Goal: Task Accomplishment & Management: Manage account settings

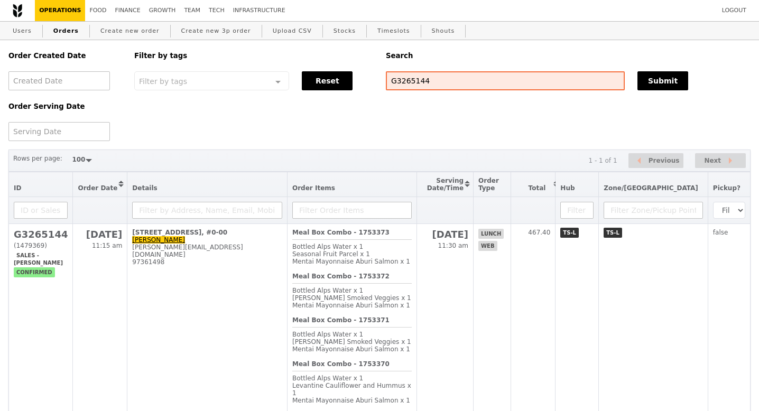
select select "100"
click at [433, 77] on input "G3270322G3265144" at bounding box center [505, 80] width 239 height 19
click at [433, 76] on input "G3270322G3265144" at bounding box center [505, 80] width 239 height 19
type input "G3270322"
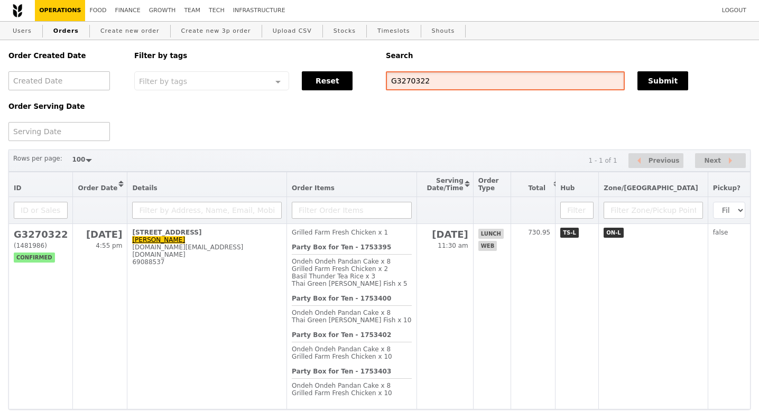
scroll to position [42, 0]
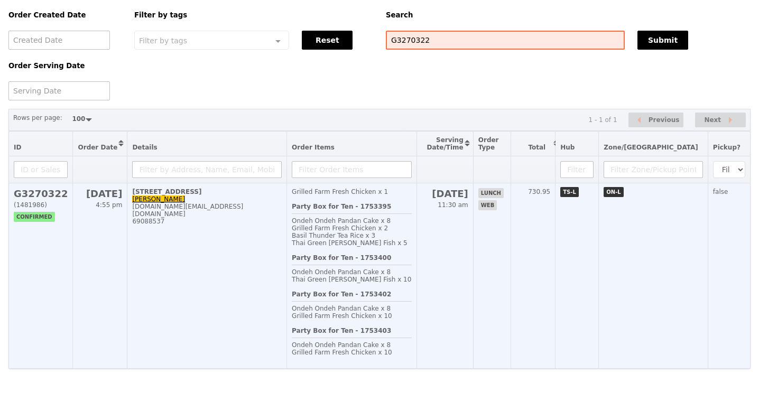
click at [47, 194] on h2 "G3270322" at bounding box center [41, 193] width 54 height 11
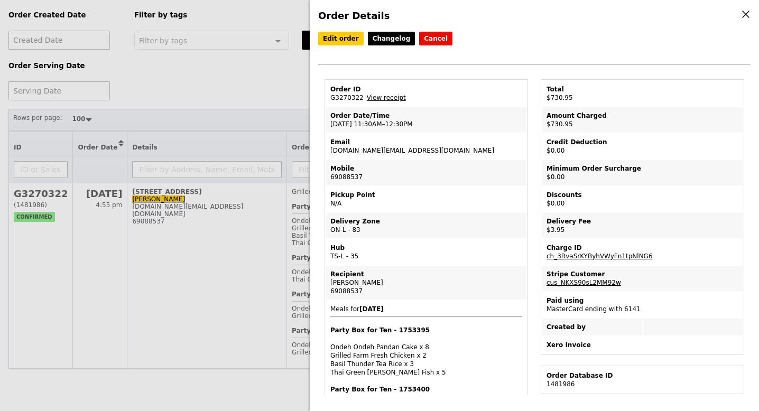
click at [388, 97] on link "View receipt" at bounding box center [386, 97] width 39 height 7
click at [330, 38] on link "Edit order" at bounding box center [340, 39] width 45 height 14
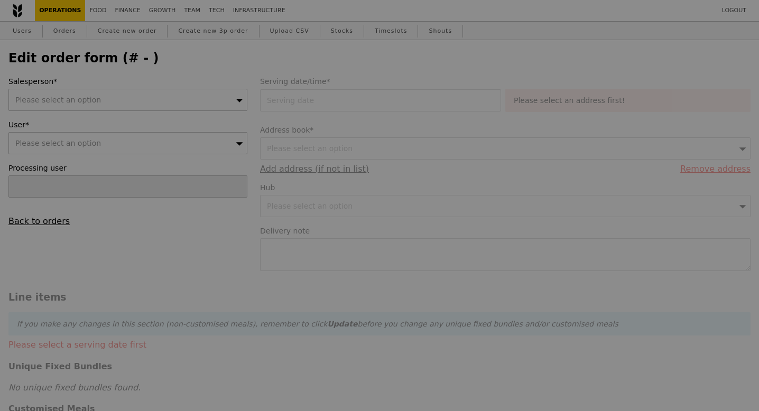
type input "[DATE]"
type textarea "Main Contact: [PERSON_NAME] @ Mobile [PHONE_NUMBER]"
type input "727.00"
type input "2.71"
type input "2.95"
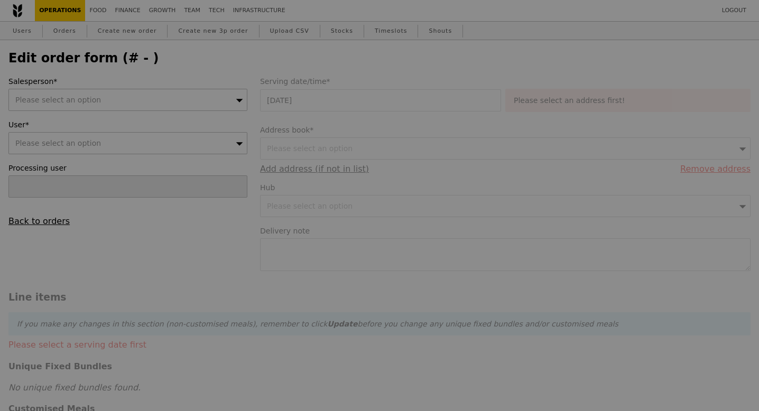
type input "729.95"
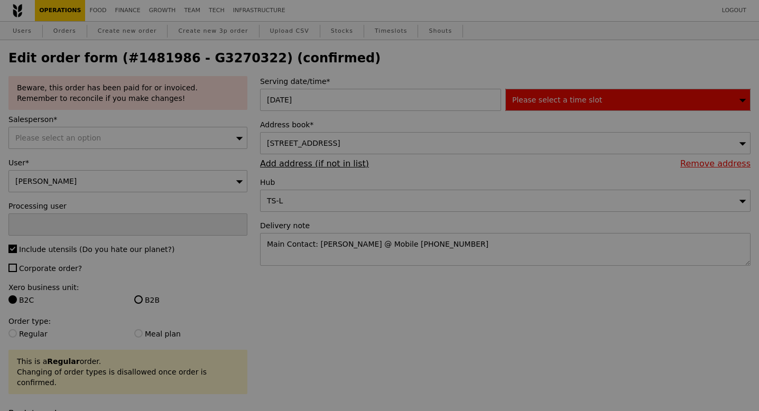
scroll to position [268, 0]
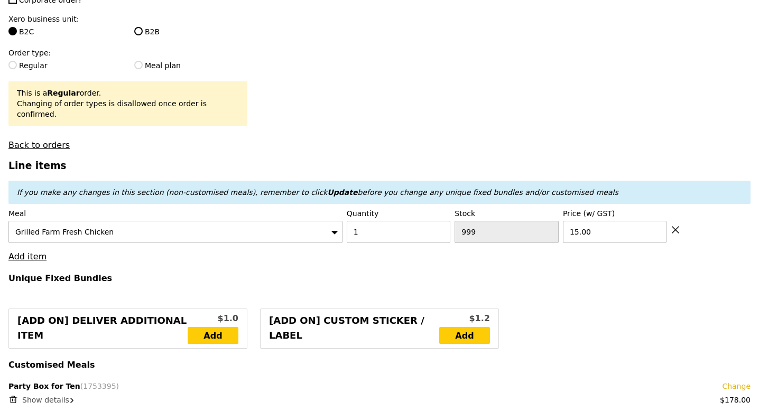
type input "Update"
type input "30"
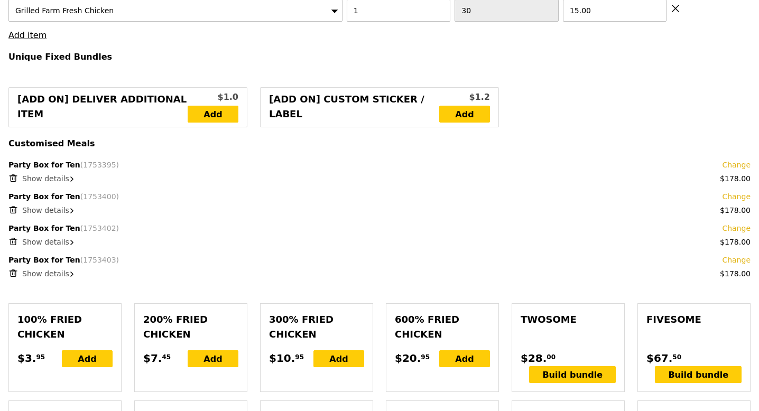
scroll to position [507, 0]
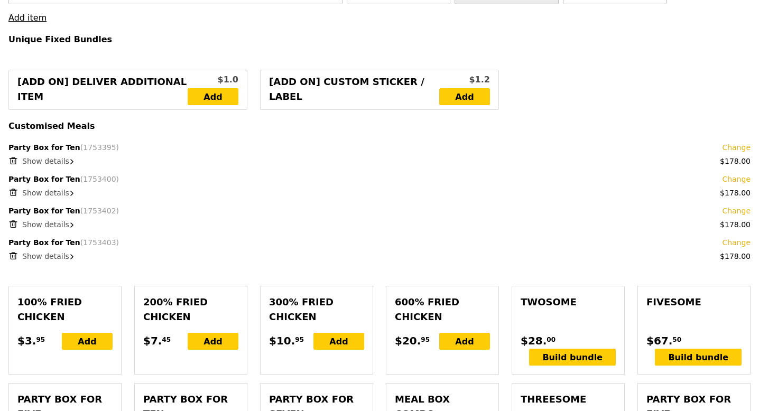
click at [68, 156] on div "Show details" at bounding box center [386, 161] width 728 height 11
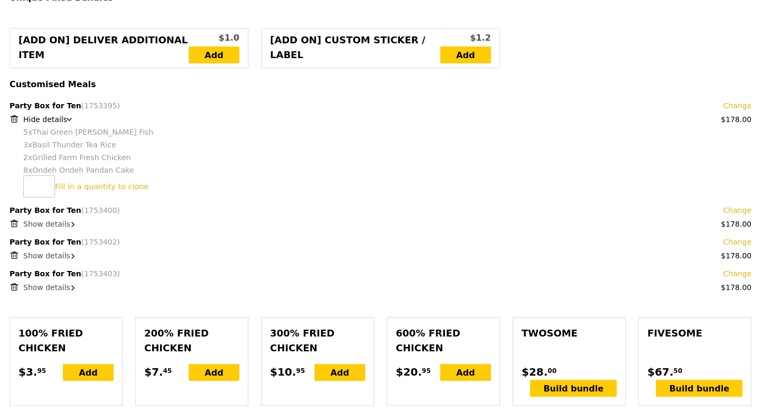
scroll to position [551, 0]
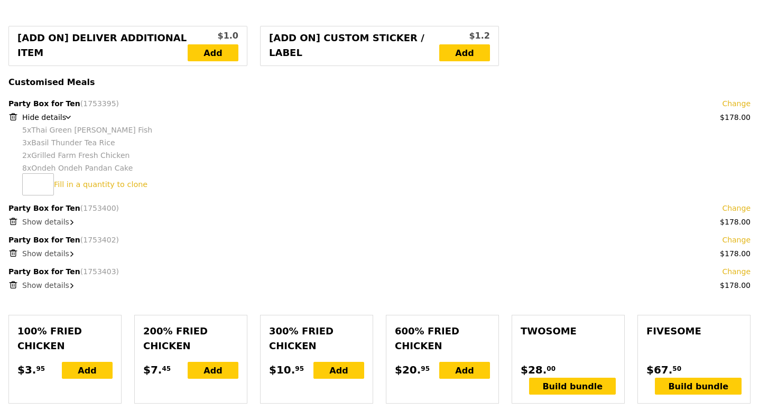
click at [729, 98] on link "Change" at bounding box center [736, 103] width 29 height 11
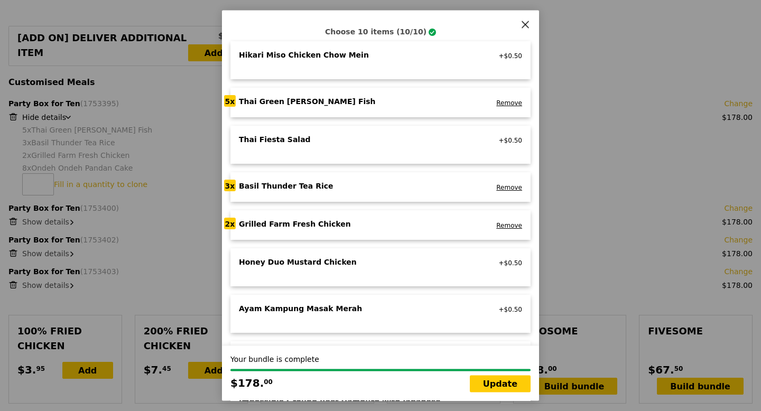
scroll to position [76, 0]
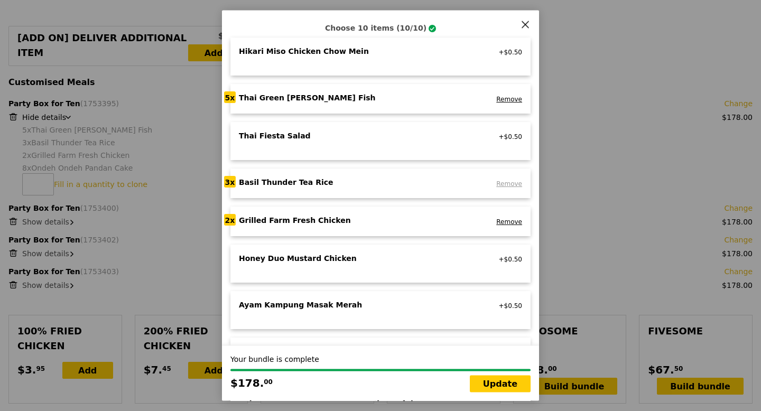
click at [506, 184] on link "Remove" at bounding box center [509, 184] width 26 height 7
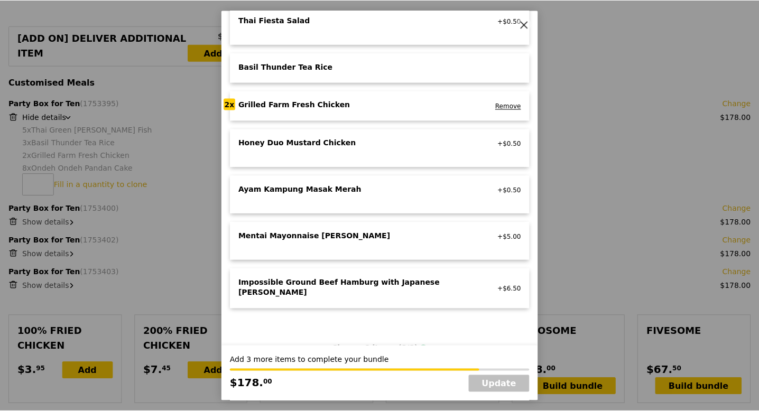
scroll to position [193, 0]
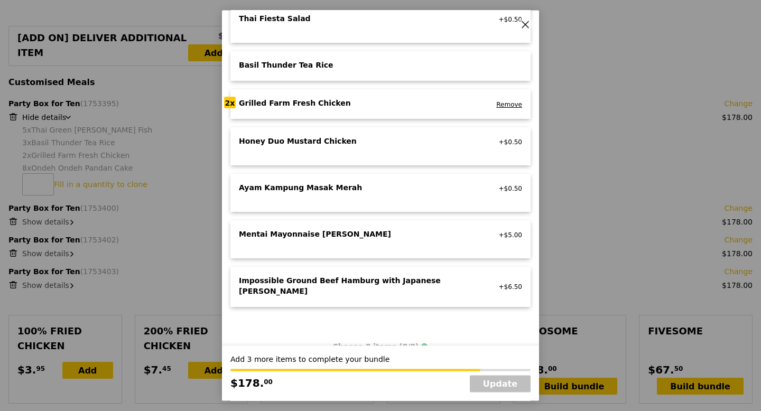
click at [366, 280] on div "Impossible Ground Beef Hamburg with Japanese [PERSON_NAME]" at bounding box center [356, 285] width 234 height 21
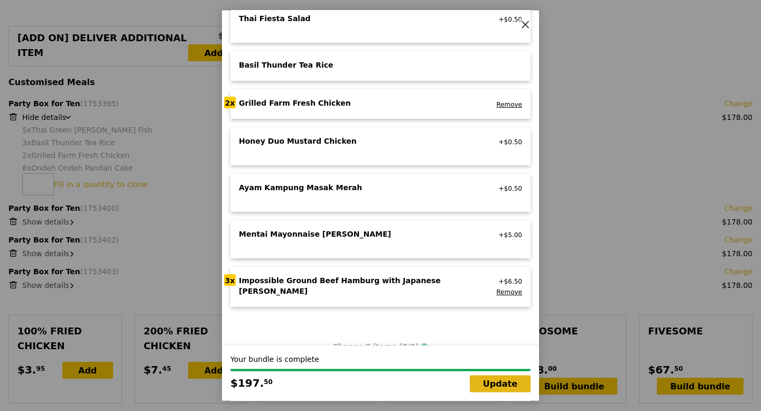
click at [489, 380] on link "Update" at bounding box center [500, 384] width 61 height 17
type input "Loading..."
type input "746.50"
type input "749.45"
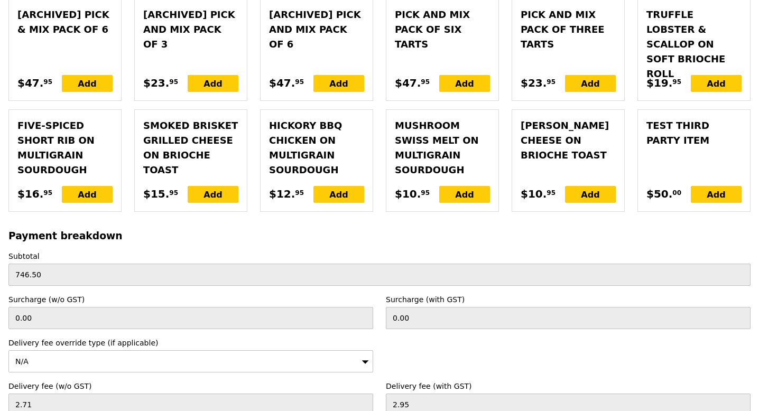
scroll to position [3104, 0]
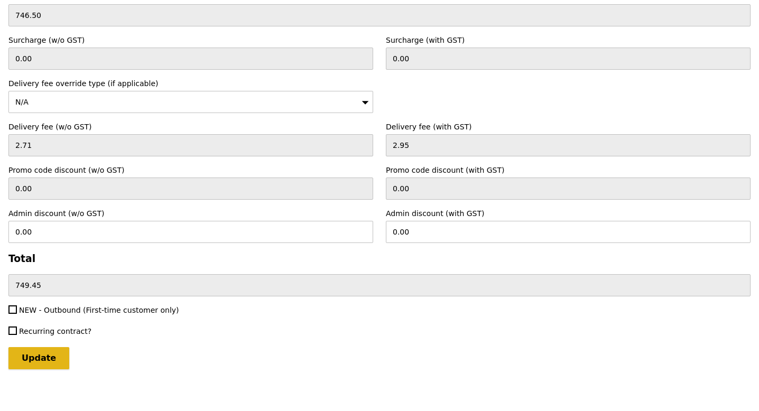
click at [49, 350] on input "Update" at bounding box center [38, 358] width 61 height 22
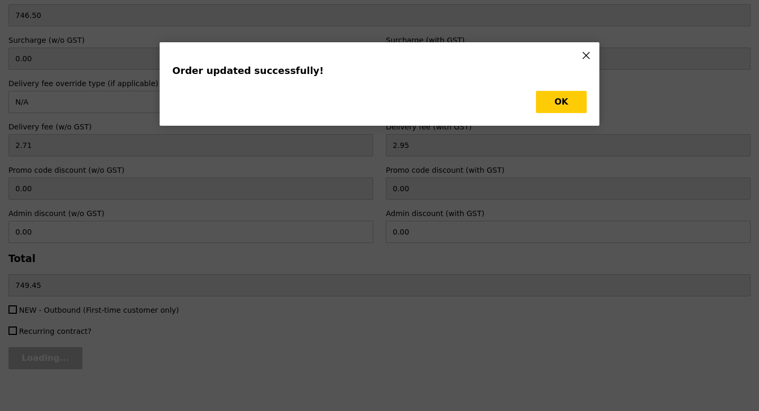
scroll to position [0, 0]
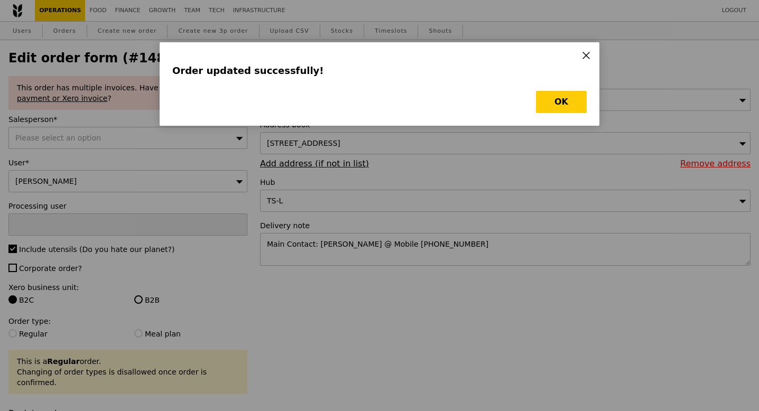
type input "Update"
click at [566, 105] on button "OK" at bounding box center [561, 102] width 51 height 22
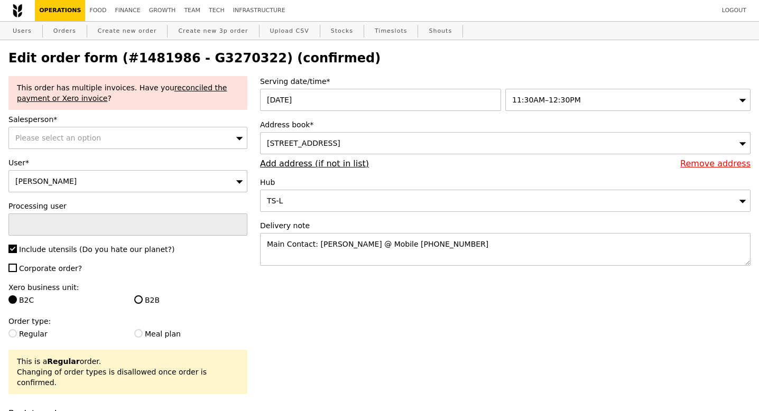
select select "100"
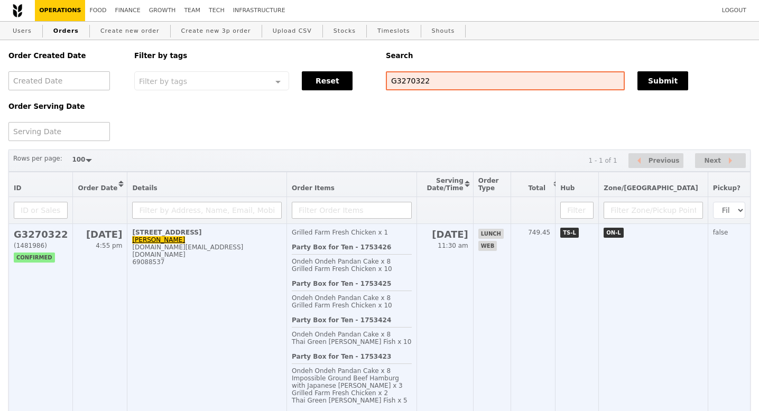
click at [187, 249] on div "[DOMAIN_NAME][EMAIL_ADDRESS][DOMAIN_NAME]" at bounding box center [207, 251] width 150 height 15
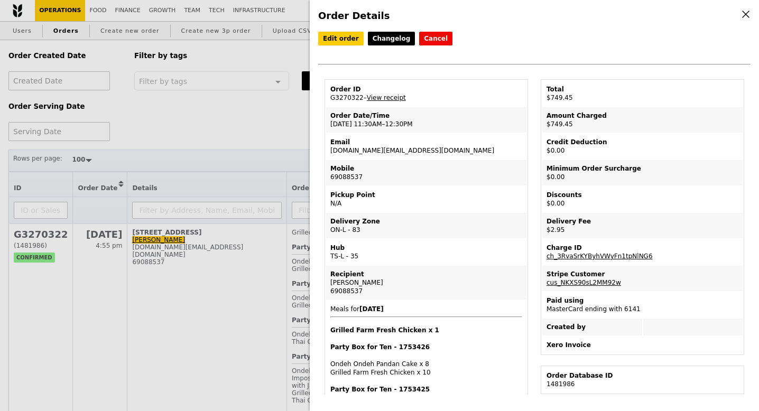
click at [366, 153] on td "Email [DOMAIN_NAME][EMAIL_ADDRESS][DOMAIN_NAME]" at bounding box center [426, 146] width 200 height 25
copy td "[DOMAIN_NAME][EMAIL_ADDRESS][DOMAIN_NAME]"
click at [339, 96] on td "Order ID G3270322 – View receipt" at bounding box center [426, 93] width 200 height 25
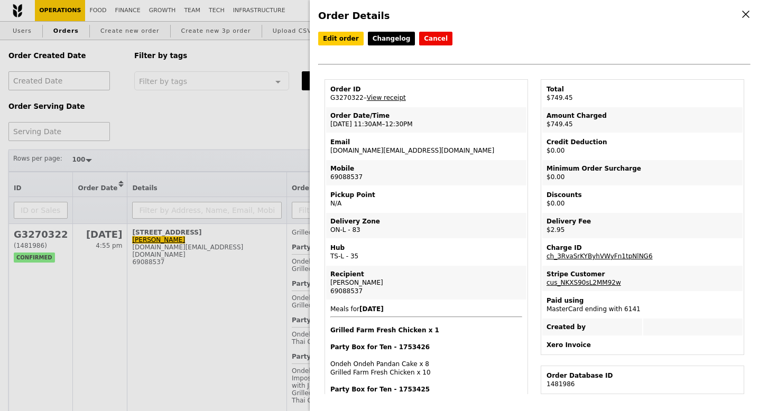
click at [339, 96] on td "Order ID G3270322 – View receipt" at bounding box center [426, 93] width 200 height 25
copy td "G3270322"
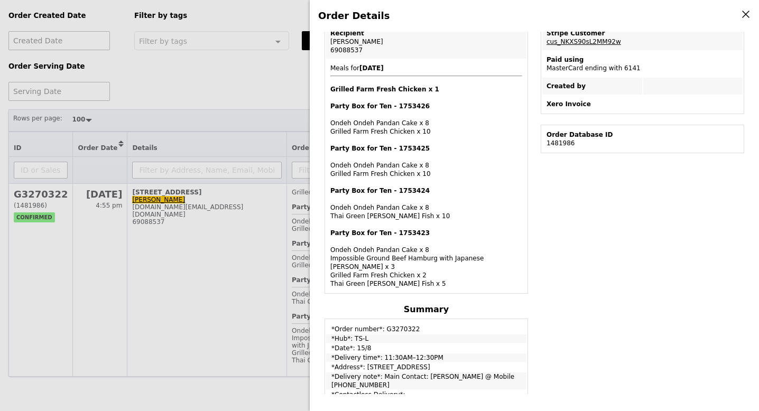
scroll to position [240, 0]
drag, startPoint x: 331, startPoint y: 259, endPoint x: 496, endPoint y: 259, distance: 164.3
click at [496, 259] on div "Party Box for Ten - 1753423 Ondeh Ondeh Pandan Cake x 8 Impossible Ground Beef …" at bounding box center [426, 258] width 192 height 59
copy div "mpossible Ground Beef Hamburg with Japanese [PERSON_NAME]"
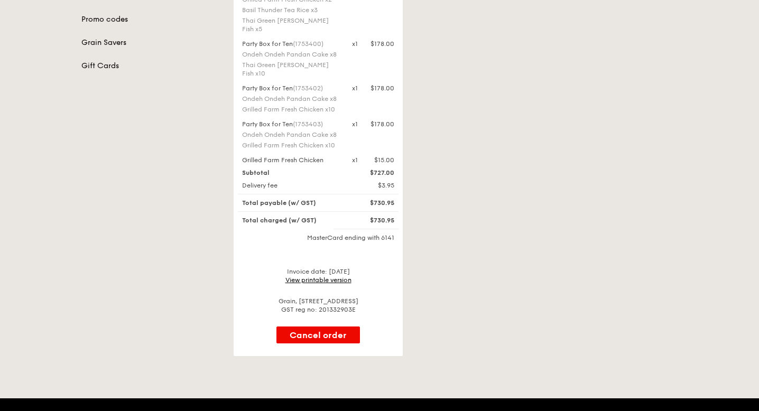
scroll to position [247, 0]
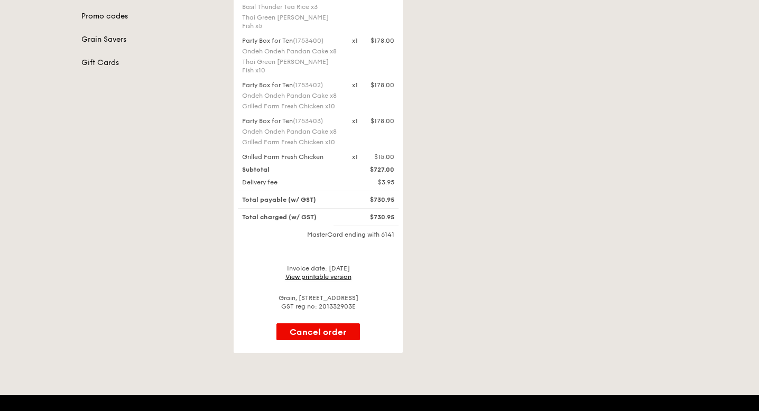
click at [311, 273] on link "View printable version" at bounding box center [318, 276] width 66 height 7
